Goal: Find specific page/section: Find specific page/section

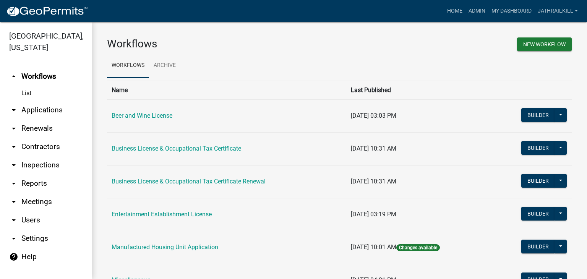
click at [59, 101] on link "arrow_drop_down Applications" at bounding box center [46, 110] width 92 height 18
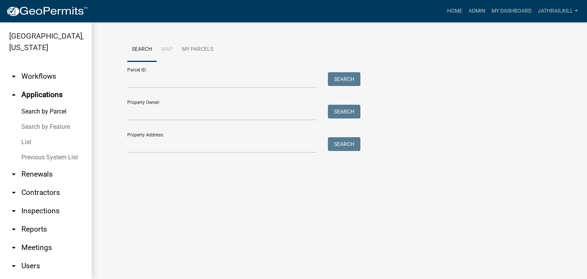
drag, startPoint x: 175, startPoint y: 170, endPoint x: 154, endPoint y: 142, distance: 34.8
click at [174, 170] on div "Search Map My Parcels Parcel ID: Search Property Owner: Search Property Address…" at bounding box center [339, 98] width 495 height 153
drag, startPoint x: 154, startPoint y: 142, endPoint x: 139, endPoint y: 130, distance: 19.1
click at [154, 142] on input "Property Address:" at bounding box center [221, 145] width 189 height 16
click at [110, 150] on wm-workflow-application-search-view "Search Map My Parcels Parcel ID: Search Property Owner: Search Property Address…" at bounding box center [339, 98] width 465 height 122
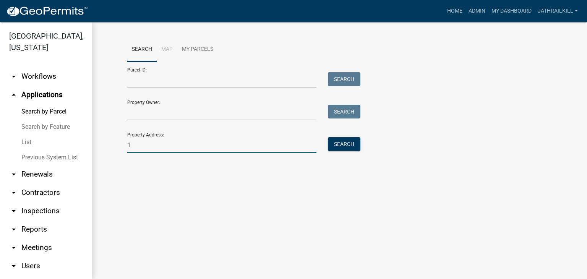
click at [137, 149] on input "1" at bounding box center [221, 145] width 189 height 16
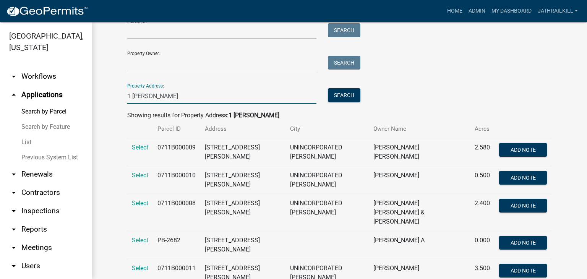
scroll to position [55, 0]
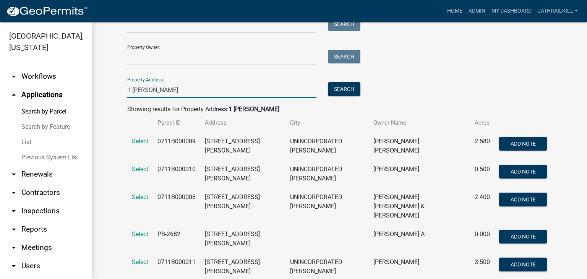
click at [127, 89] on input "1 [PERSON_NAME]" at bounding box center [221, 90] width 189 height 16
click at [128, 88] on input "1 [PERSON_NAME]" at bounding box center [221, 90] width 189 height 16
click at [127, 89] on input "1 [PERSON_NAME]" at bounding box center [221, 90] width 189 height 16
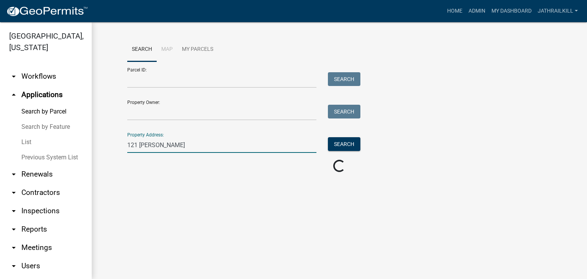
scroll to position [0, 0]
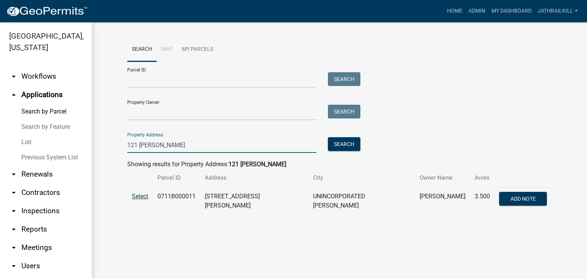
type input "121 [PERSON_NAME]"
click at [147, 199] on span "Select" at bounding box center [140, 196] width 16 height 7
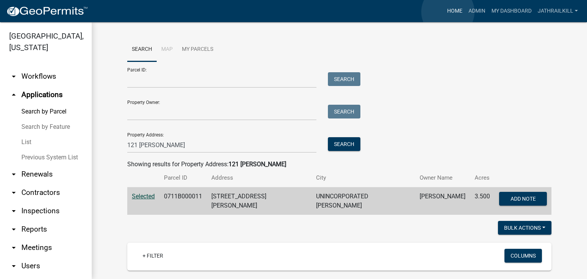
click at [448, 11] on link "Home" at bounding box center [454, 11] width 21 height 15
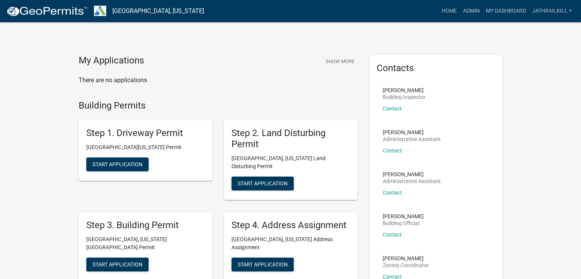
drag, startPoint x: 382, startPoint y: 2, endPoint x: 387, endPoint y: 2, distance: 5.4
click at [383, 2] on nav "[GEOGRAPHIC_DATA], [US_STATE] more_horiz Home Admin My Dashboard Jathrailkill A…" at bounding box center [290, 11] width 581 height 22
